Goal: Transaction & Acquisition: Subscribe to service/newsletter

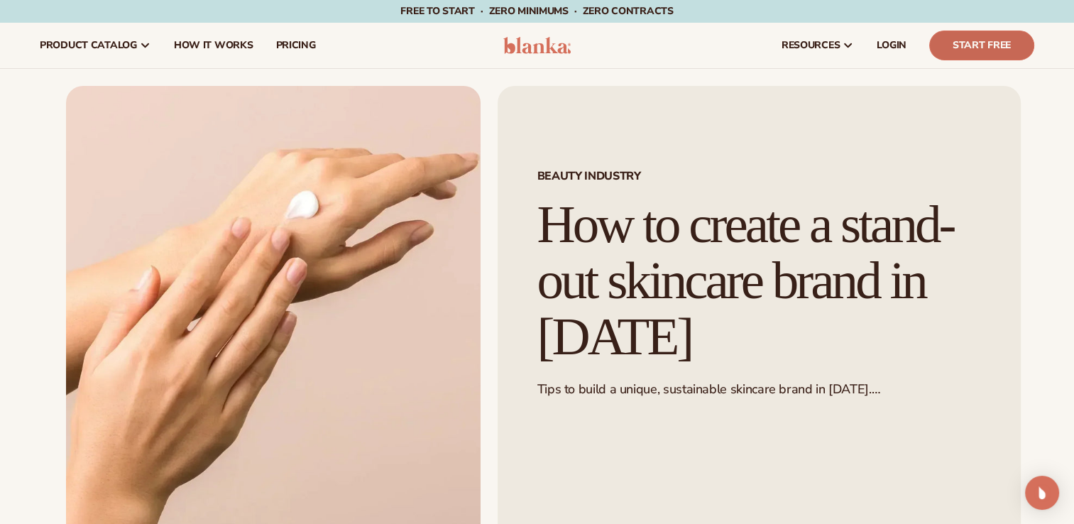
drag, startPoint x: 980, startPoint y: 53, endPoint x: 955, endPoint y: 36, distance: 30.1
click at [955, 36] on link "Start Free" at bounding box center [982, 46] width 105 height 30
